Goal: Information Seeking & Learning: Learn about a topic

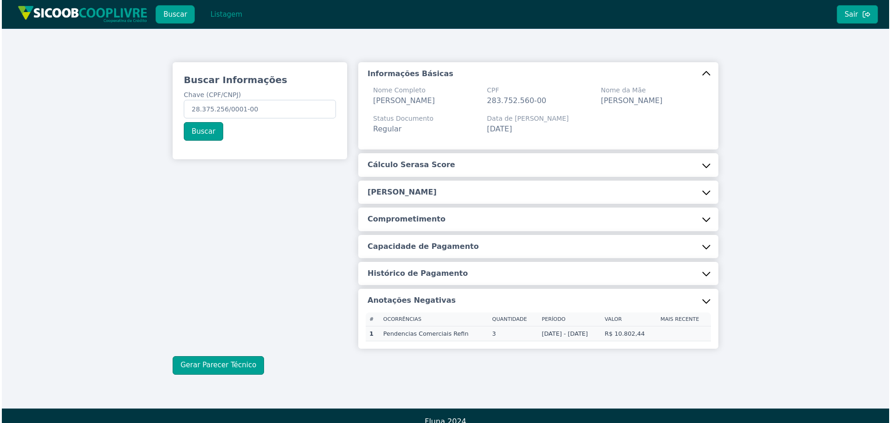
scroll to position [25, 0]
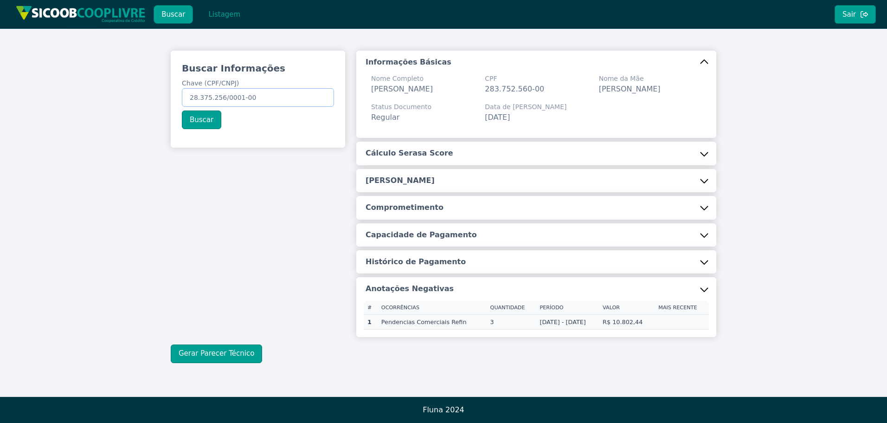
drag, startPoint x: 278, startPoint y: 82, endPoint x: 7, endPoint y: 69, distance: 271.2
click at [23, 71] on div "Buscar Informações Chave (CPF/CNPJ) 28.375.256/0001-00 Buscar Informações Básic…" at bounding box center [443, 206] width 887 height 379
paste input "313.522.718-93"
type input "313.522.718-93"
click at [206, 110] on button "Buscar" at bounding box center [201, 119] width 39 height 19
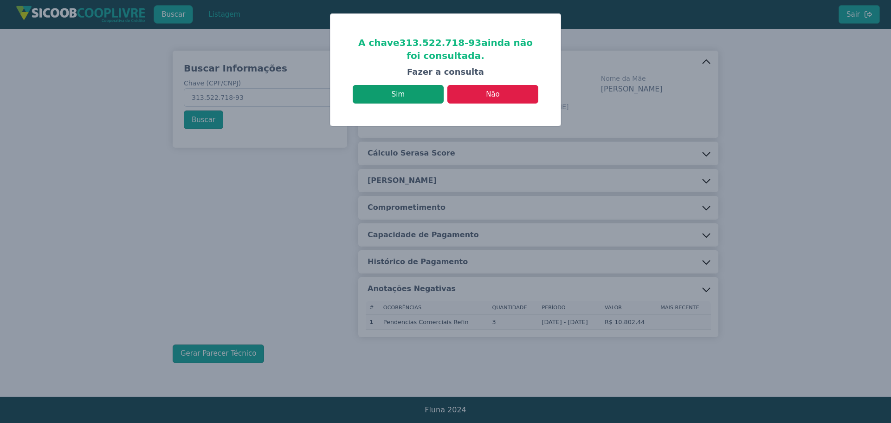
click at [428, 93] on button "Sim" at bounding box center [398, 94] width 91 height 19
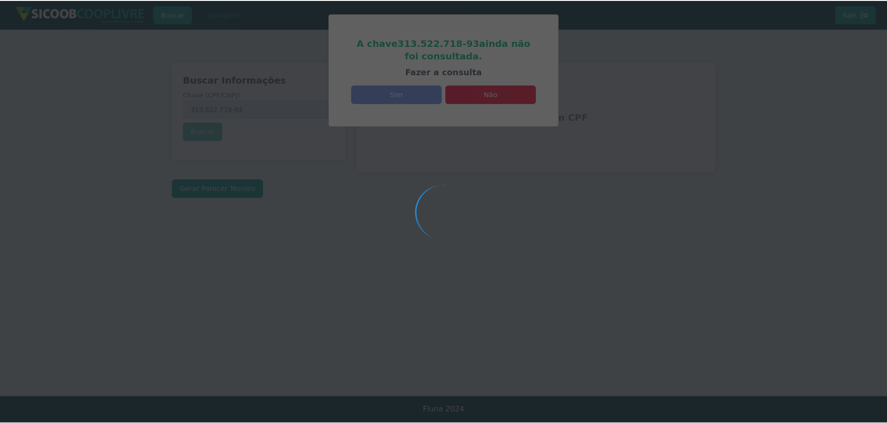
scroll to position [0, 0]
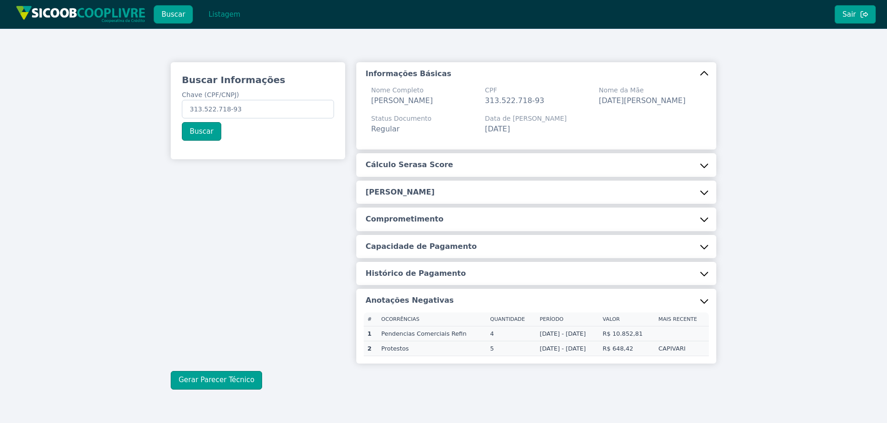
click at [439, 172] on button "Cálculo Serasa Score" at bounding box center [536, 164] width 360 height 23
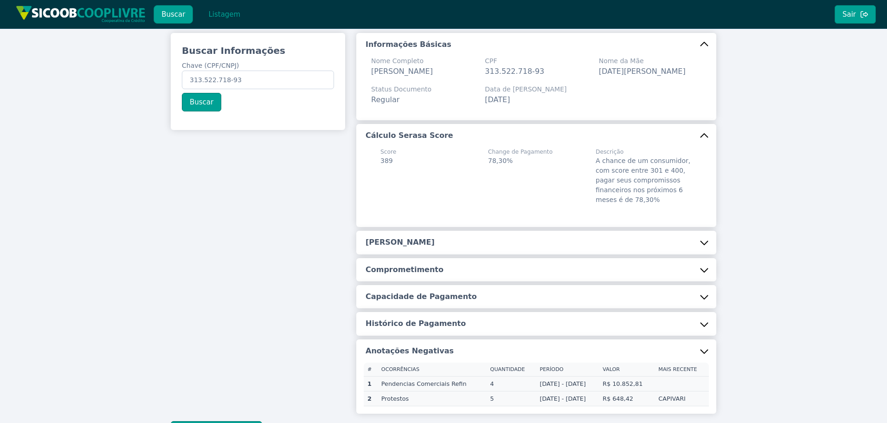
scroll to position [120, 0]
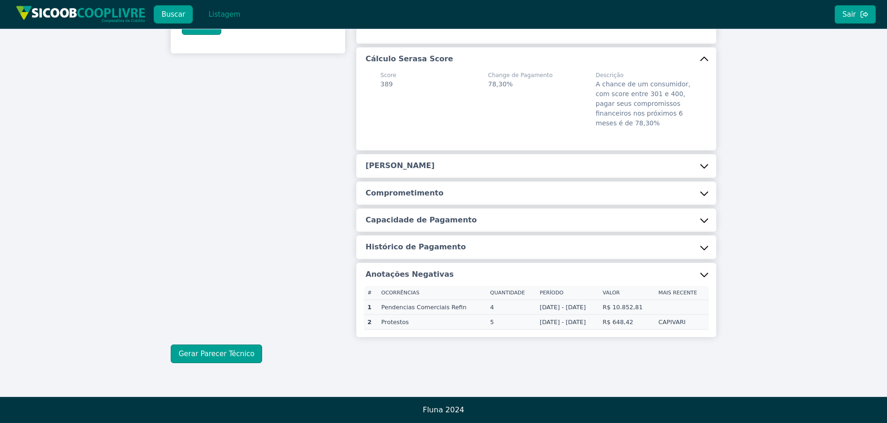
click at [450, 157] on button "[PERSON_NAME]" at bounding box center [536, 165] width 360 height 23
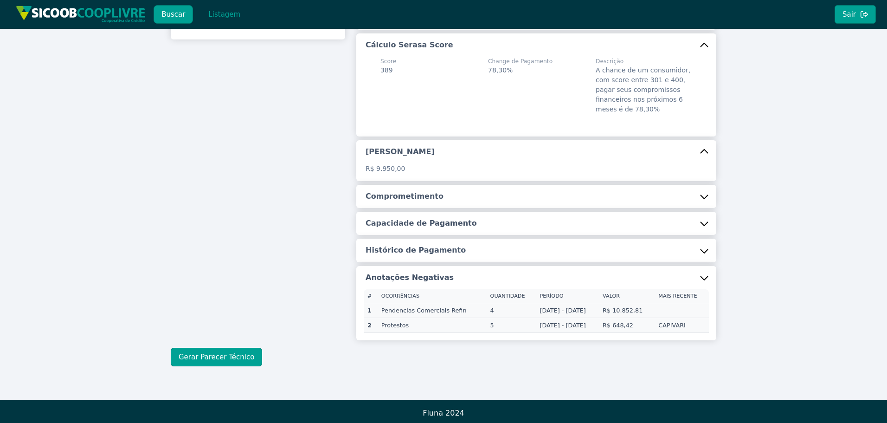
click at [451, 208] on button "Comprometimento" at bounding box center [536, 196] width 360 height 23
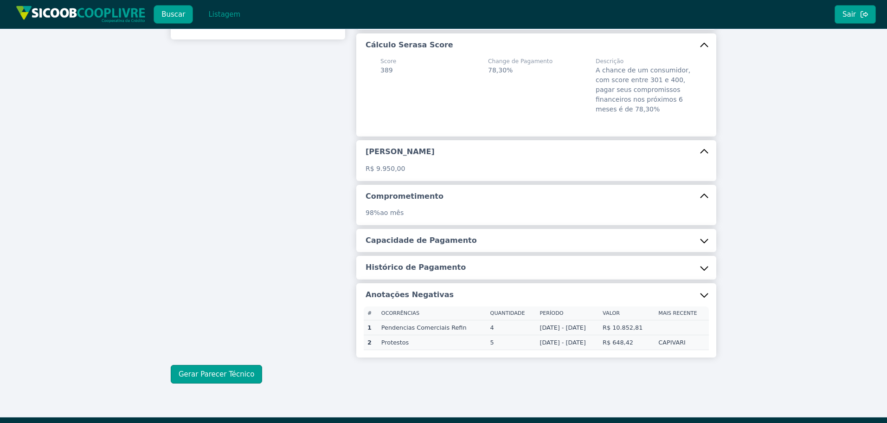
click at [425, 252] on button "Capacidade de Pagamento" at bounding box center [536, 240] width 360 height 23
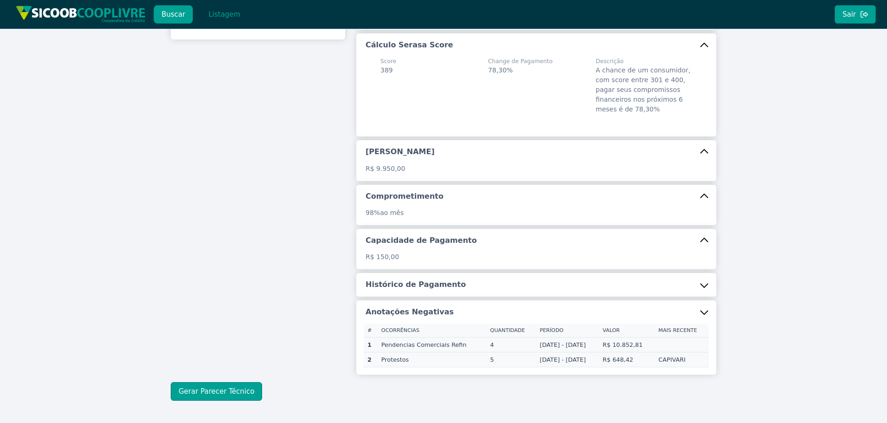
click at [411, 289] on h5 "Histórico de Pagamento" at bounding box center [416, 284] width 100 height 10
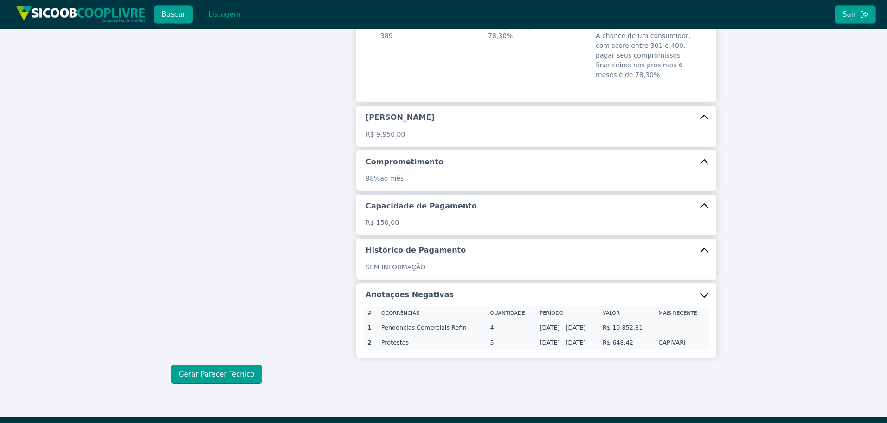
scroll to position [188, 0]
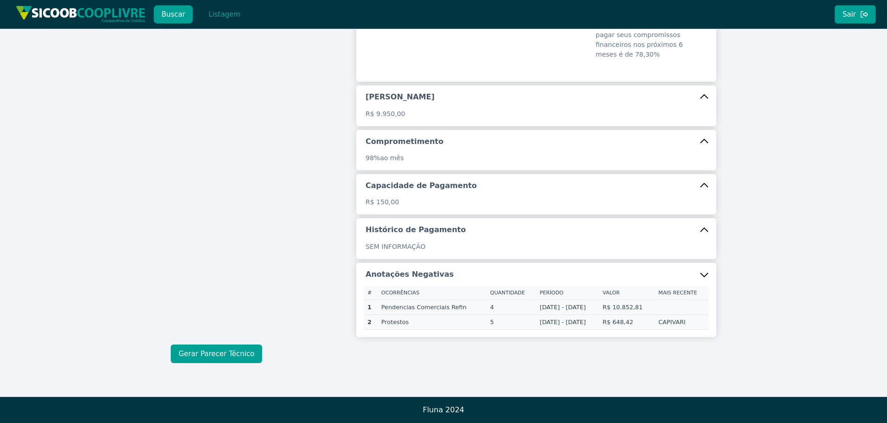
click at [225, 354] on button "Gerar Parecer Técnico" at bounding box center [216, 353] width 91 height 19
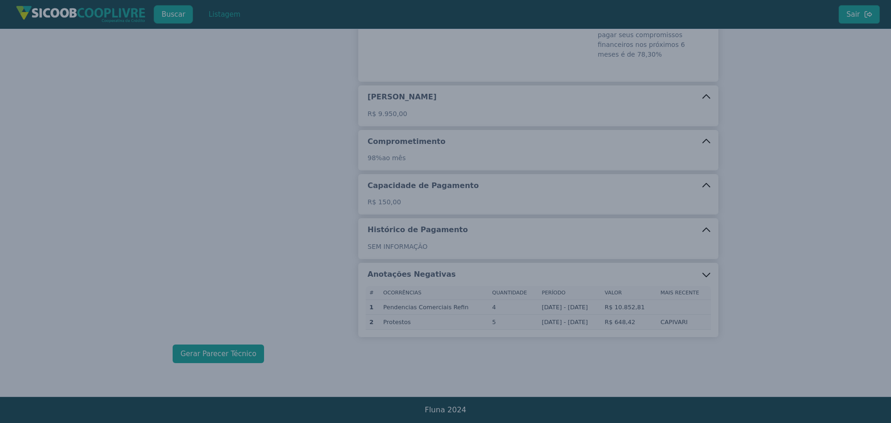
click at [225, 354] on modal-container "CPF Serasa - Informações: Data: [DATE] Score: 389 Probabilidade de Pagamento: 7…" at bounding box center [445, 211] width 891 height 423
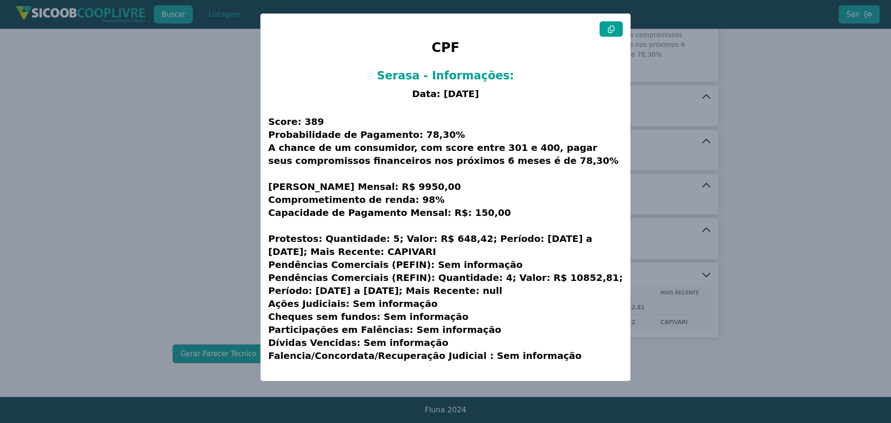
click at [606, 28] on button at bounding box center [610, 28] width 23 height 15
click at [184, 173] on modal-container "CPF Serasa - Informações: Data: [DATE] Score: 389 Probabilidade de Pagamento: 7…" at bounding box center [445, 211] width 891 height 423
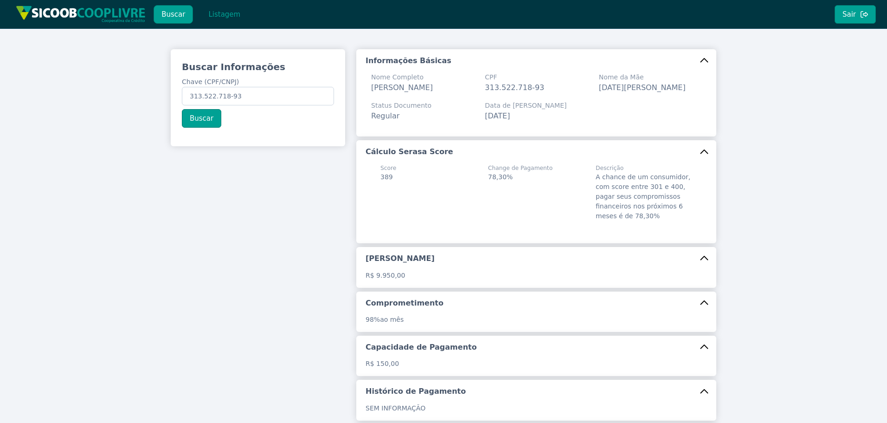
scroll to position [0, 0]
